Goal: Navigation & Orientation: Find specific page/section

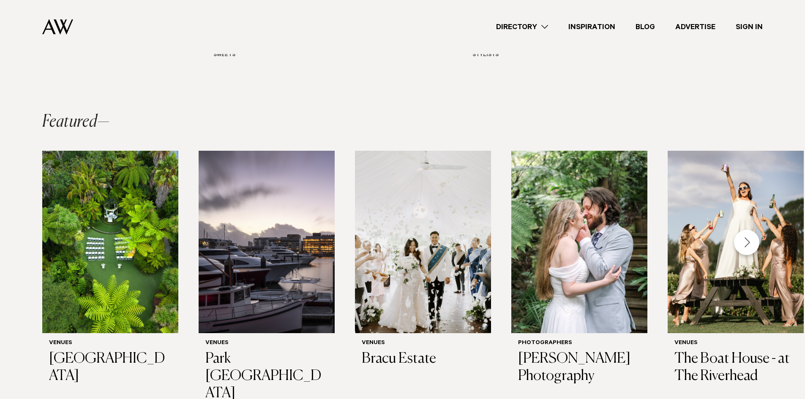
scroll to position [193, 0]
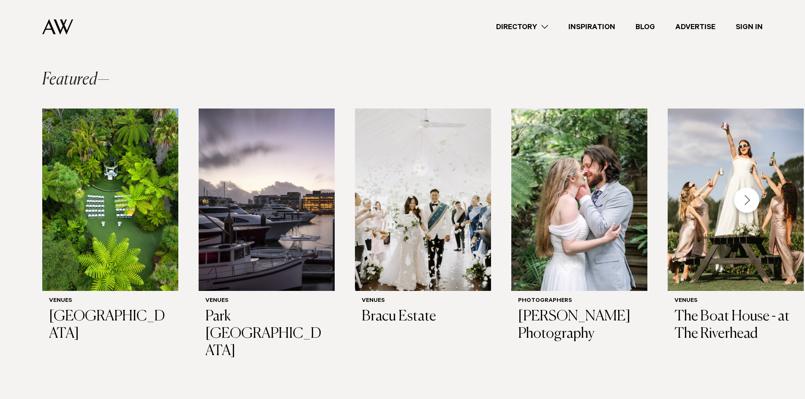
click at [742, 205] on div "Next slide" at bounding box center [746, 200] width 25 height 25
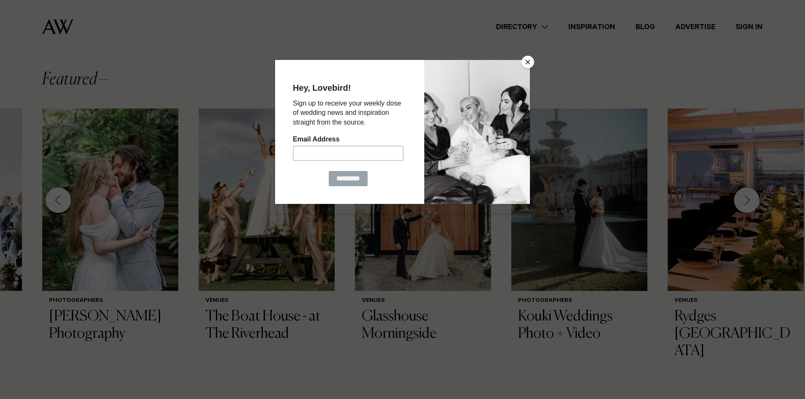
click at [530, 63] on button "Close" at bounding box center [527, 62] width 13 height 13
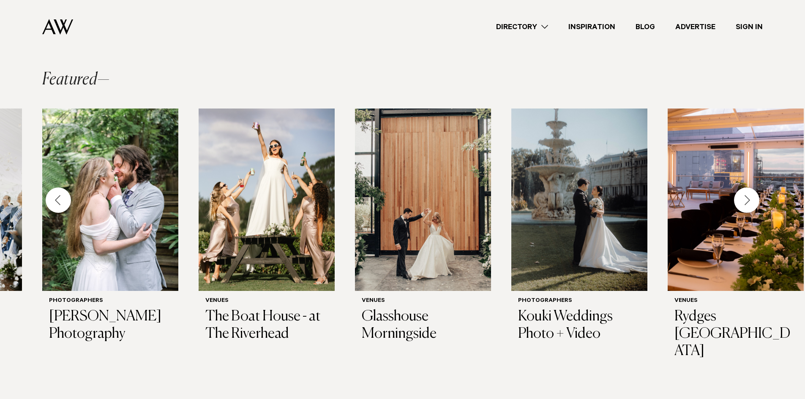
click at [749, 201] on div "Next slide" at bounding box center [746, 200] width 25 height 25
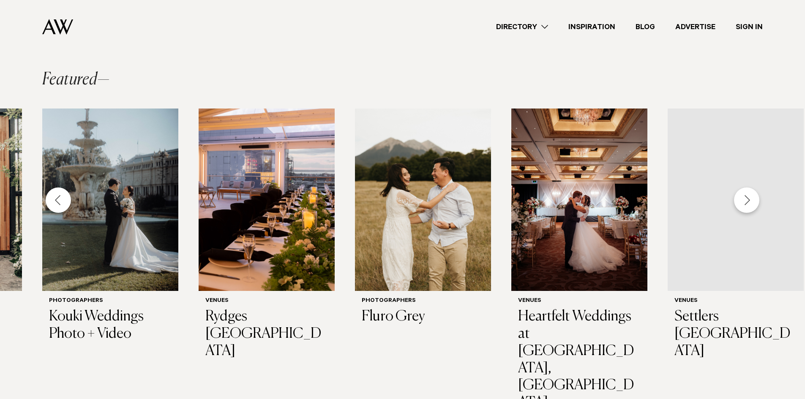
click at [749, 201] on div "Next slide" at bounding box center [746, 200] width 25 height 25
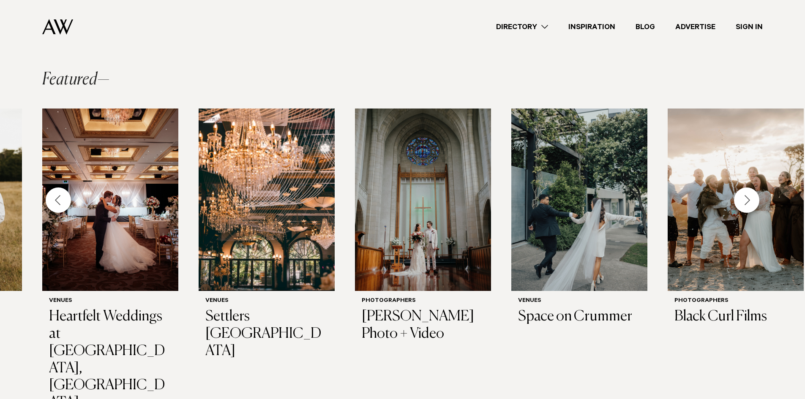
click at [748, 204] on div "Next slide" at bounding box center [746, 200] width 25 height 25
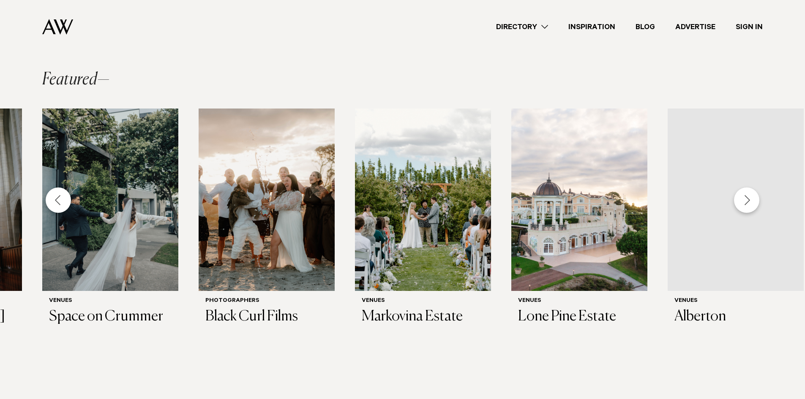
click at [748, 204] on div "Next slide" at bounding box center [746, 200] width 25 height 25
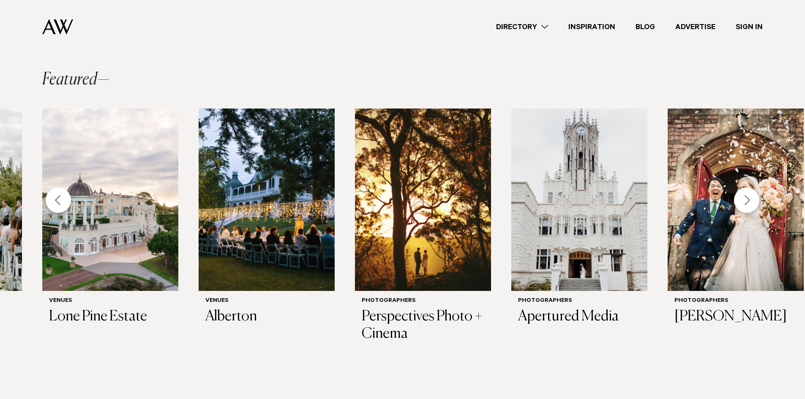
click at [753, 201] on div "Next slide" at bounding box center [746, 200] width 25 height 25
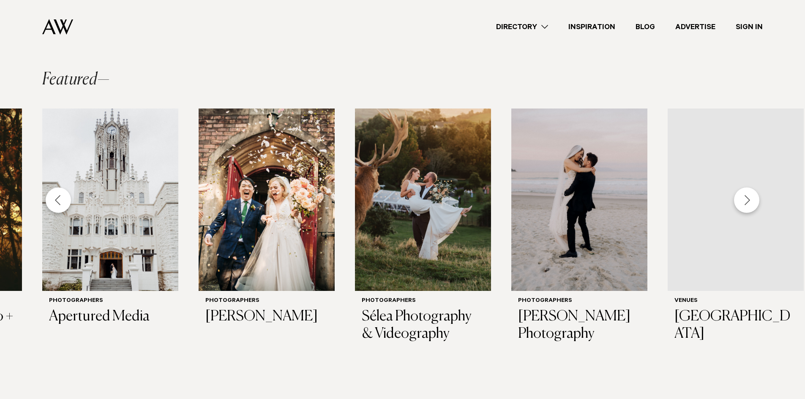
click at [753, 201] on div "Next slide" at bounding box center [746, 200] width 25 height 25
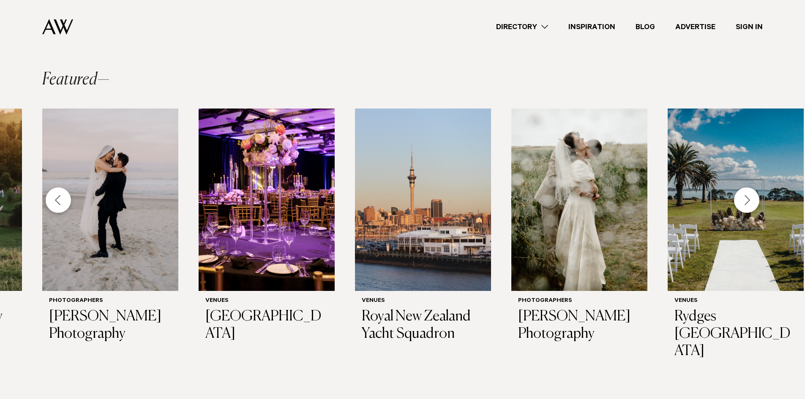
click at [753, 201] on div "Next slide" at bounding box center [746, 200] width 25 height 25
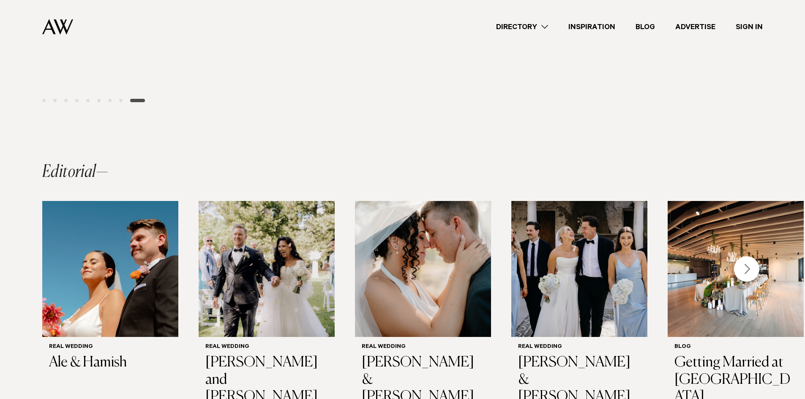
scroll to position [531, 0]
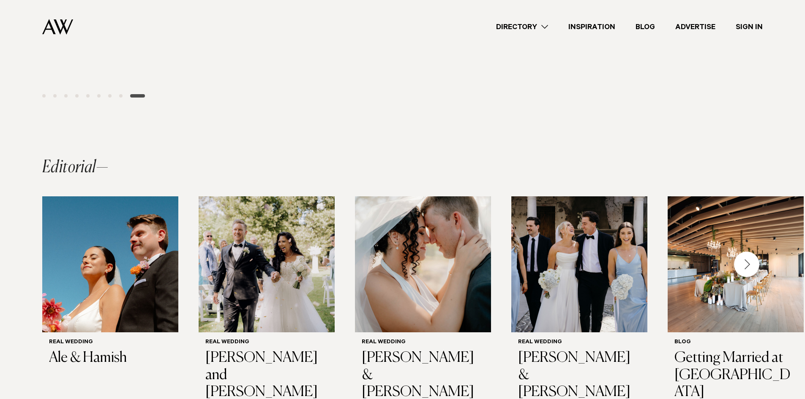
click at [745, 252] on div "Next slide" at bounding box center [746, 264] width 25 height 25
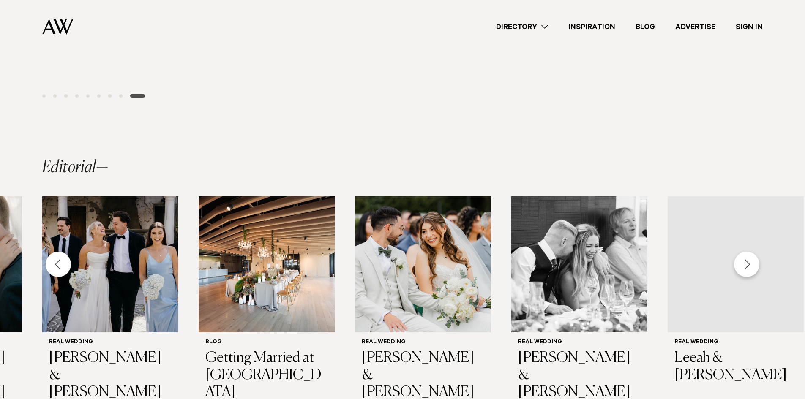
click at [745, 252] on div "Next slide" at bounding box center [746, 264] width 25 height 25
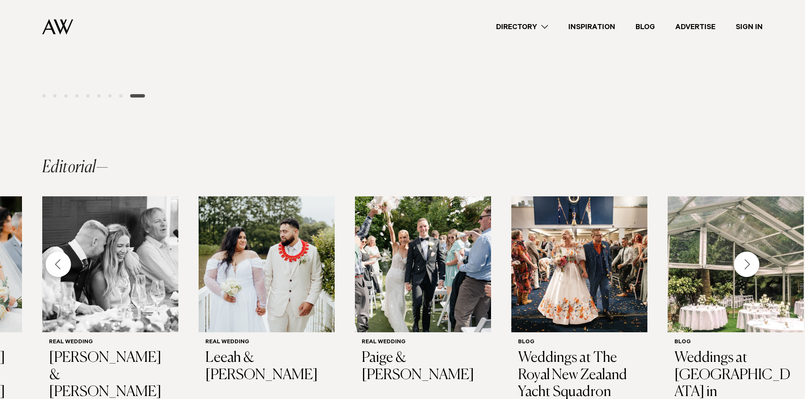
click at [745, 252] on div "Next slide" at bounding box center [746, 264] width 25 height 25
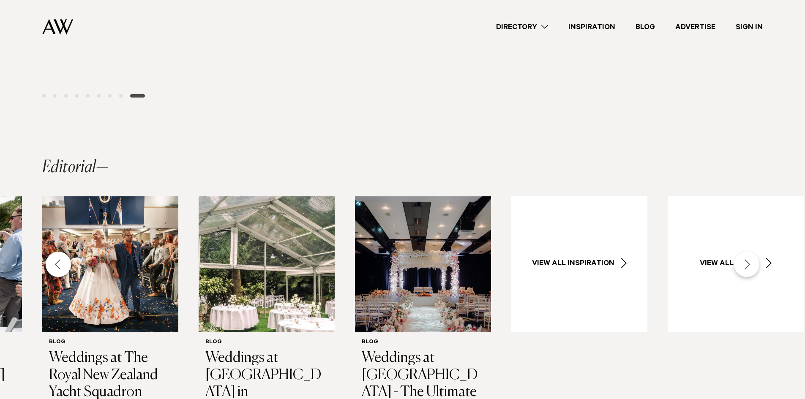
click at [748, 252] on div "Next slide" at bounding box center [746, 264] width 25 height 25
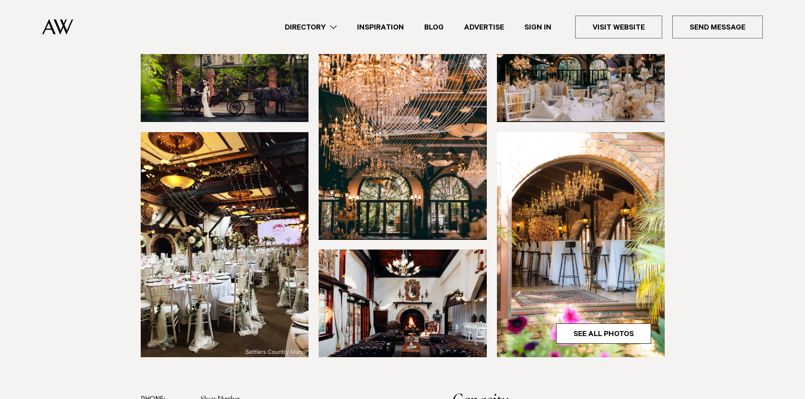
scroll to position [169, 0]
